Goal: Navigation & Orientation: Find specific page/section

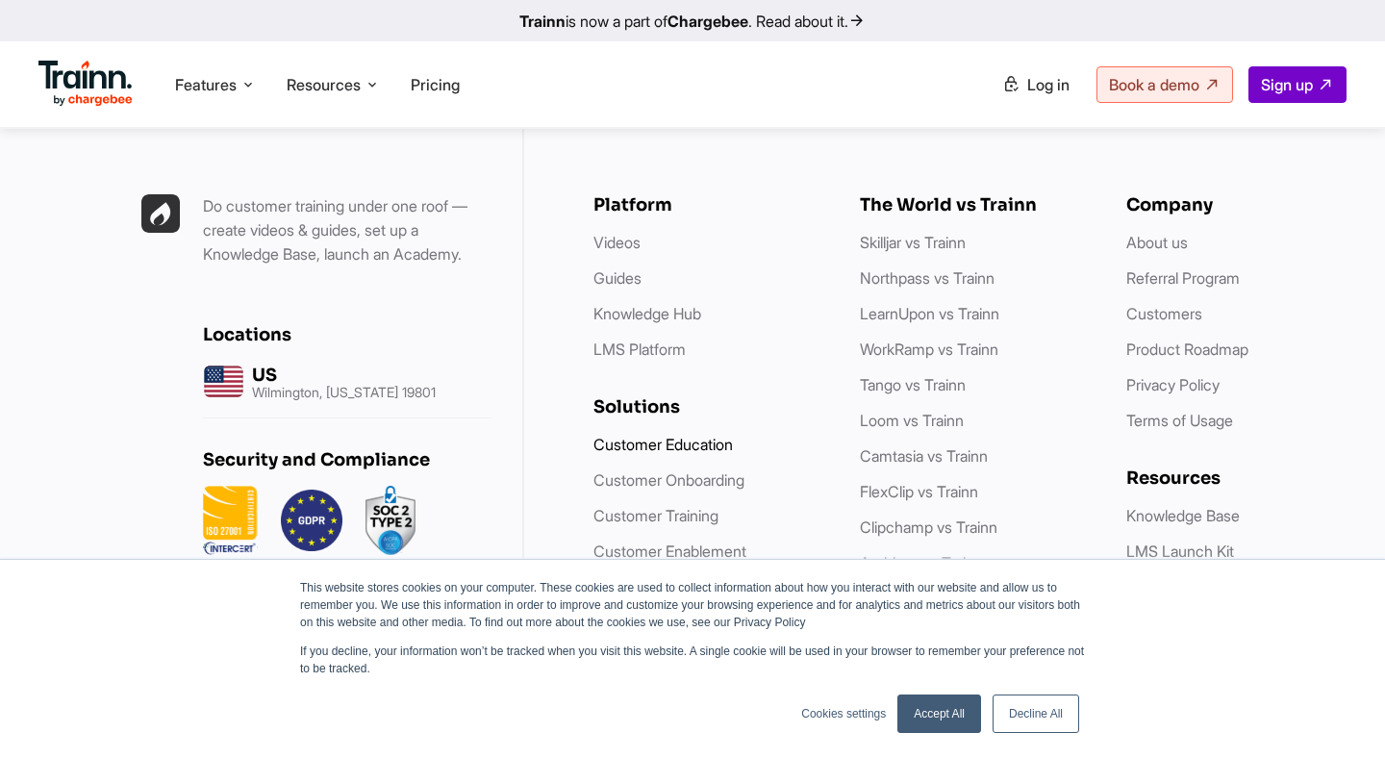
scroll to position [5521, 0]
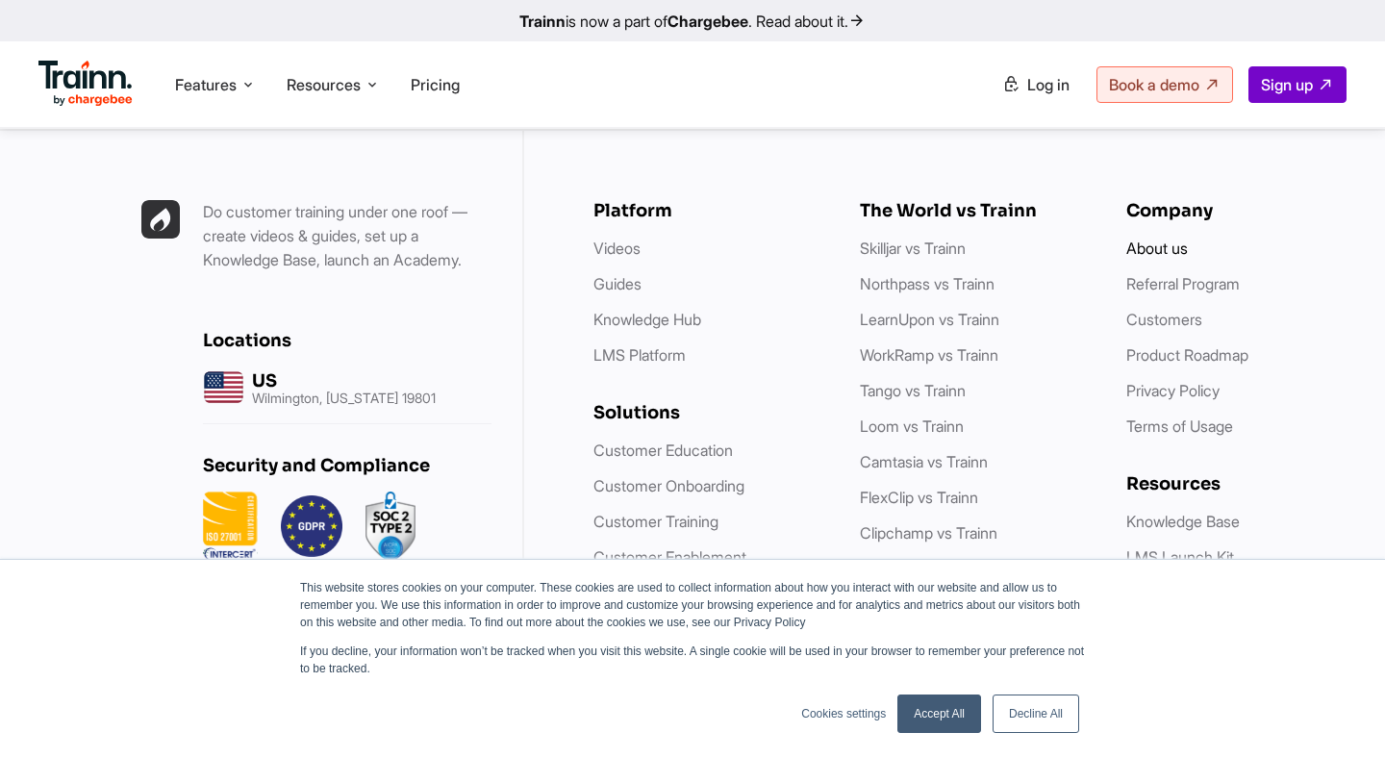
click at [1180, 239] on link "About us" at bounding box center [1157, 248] width 62 height 19
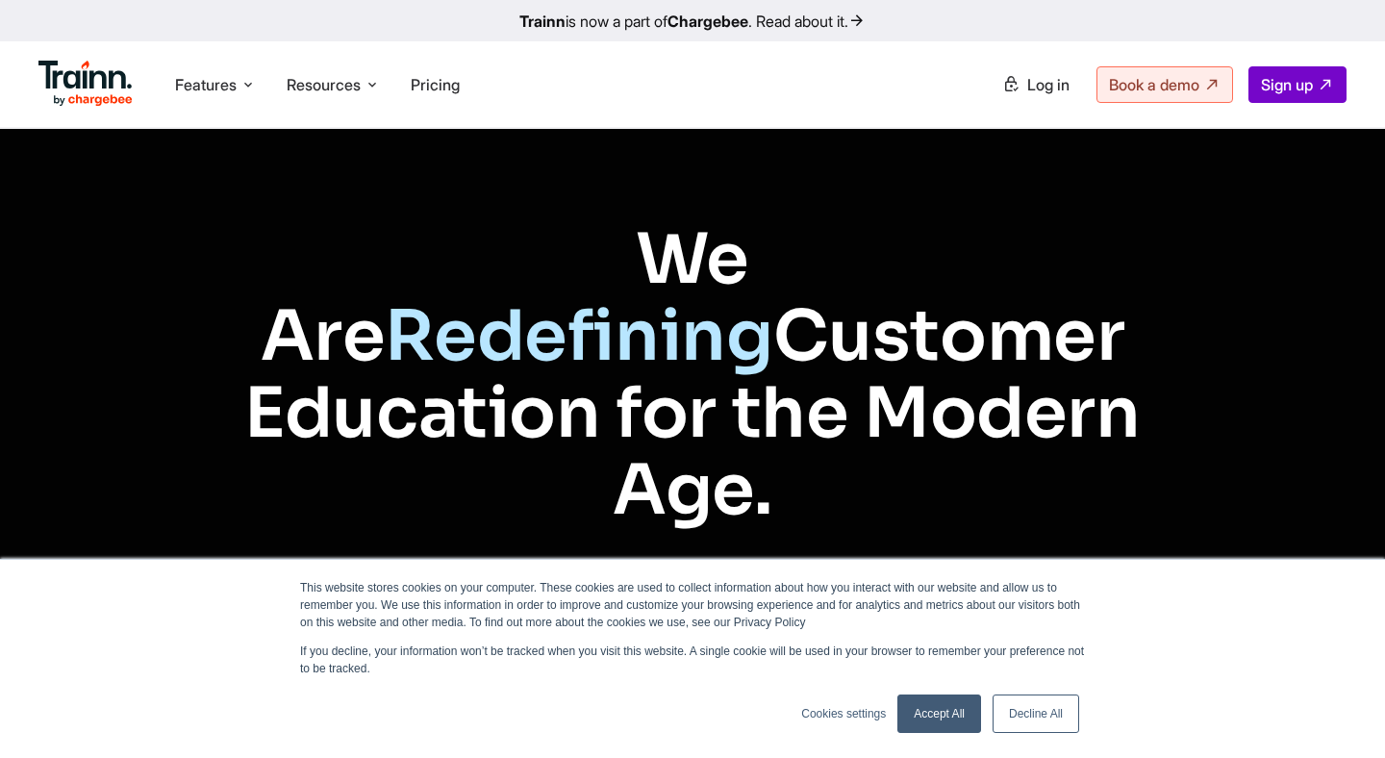
click at [968, 723] on link "Accept All" at bounding box center [939, 713] width 84 height 38
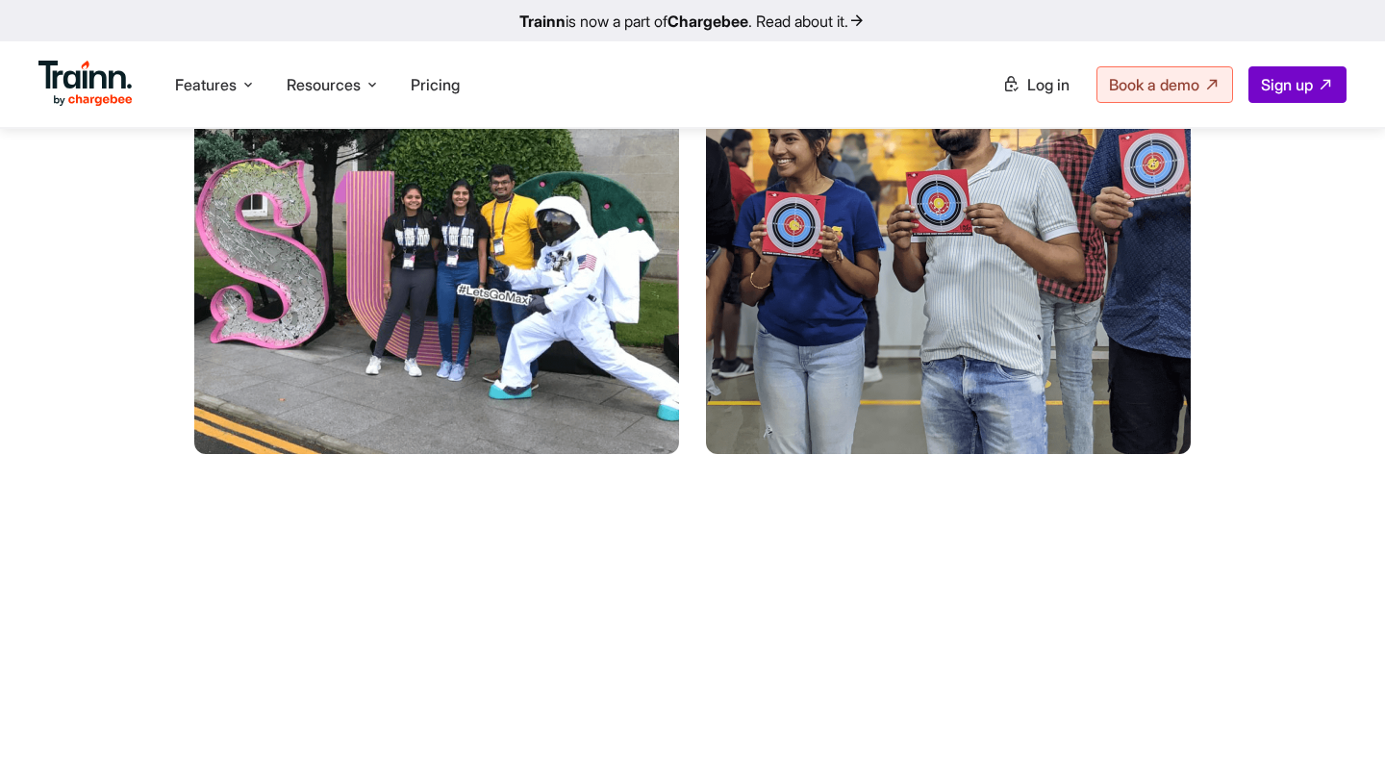
scroll to position [4529, 0]
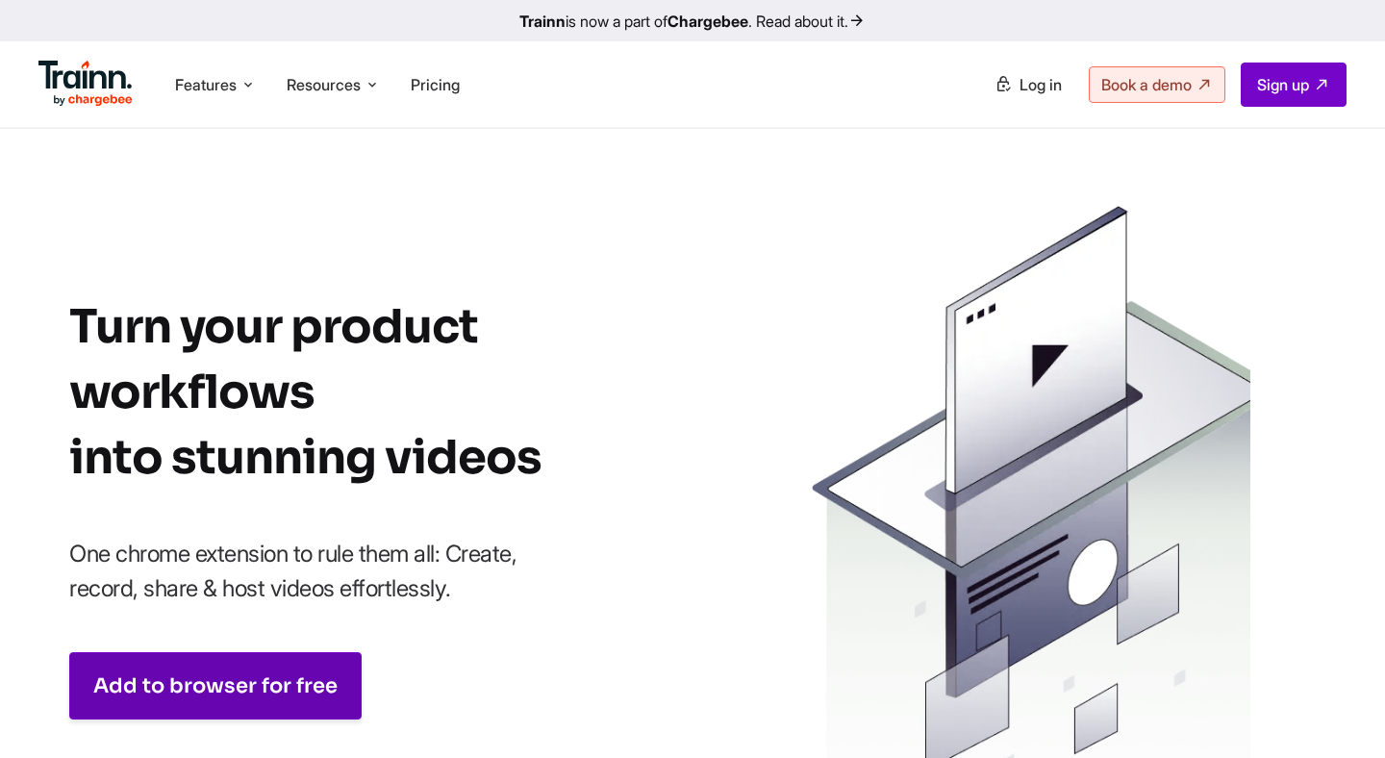
click at [310, 670] on link "Add to browser for free" at bounding box center [215, 685] width 292 height 67
